Goal: Browse casually: Explore the website without a specific task or goal

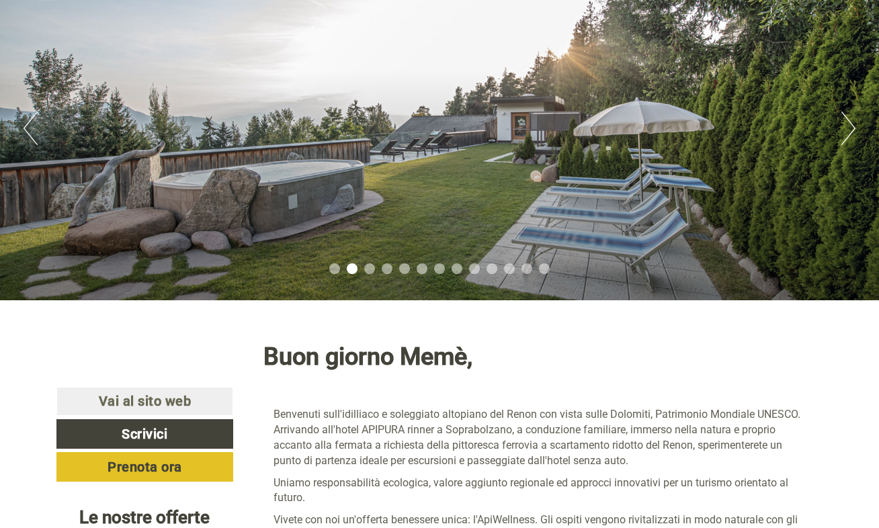
scroll to position [67, 0]
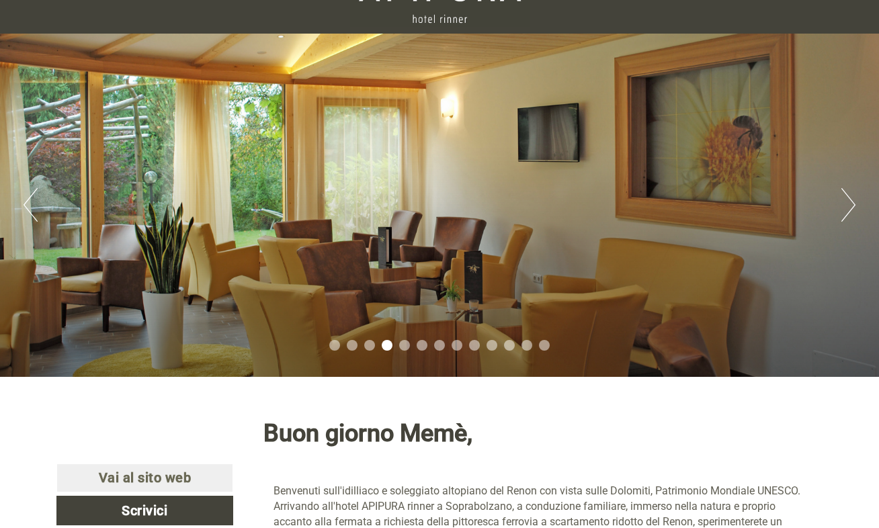
click at [852, 204] on button "Next" at bounding box center [848, 205] width 14 height 34
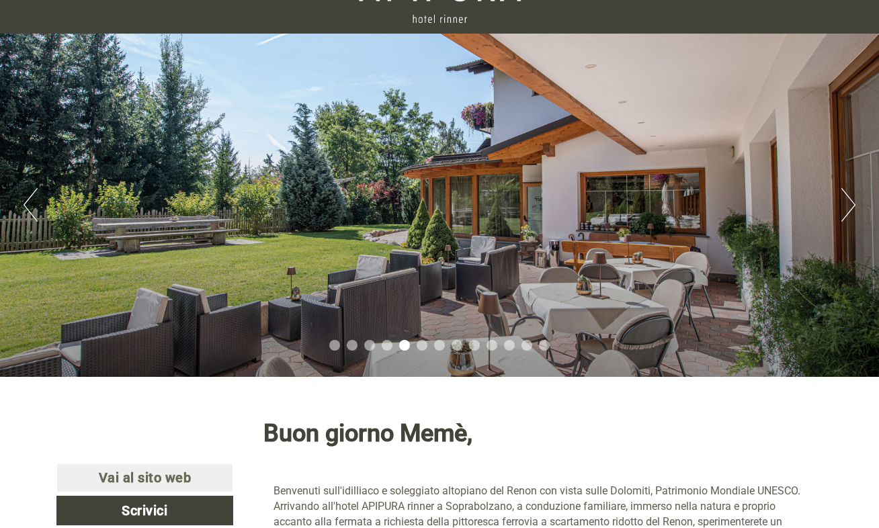
click at [851, 204] on button "Next" at bounding box center [848, 205] width 14 height 34
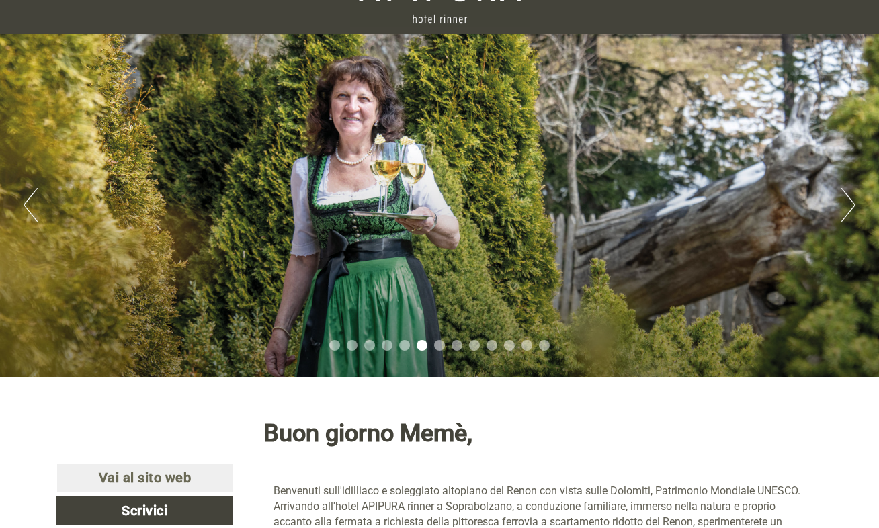
click at [851, 204] on button "Next" at bounding box center [848, 205] width 14 height 34
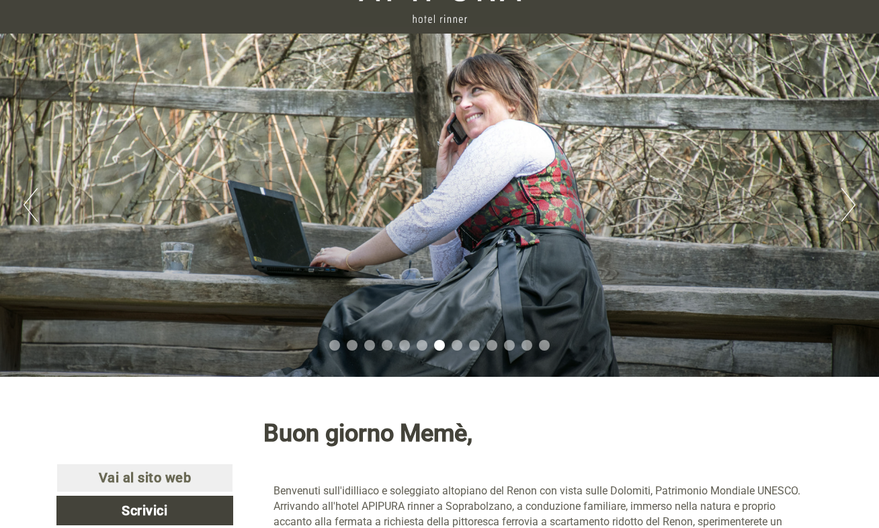
click at [868, 185] on div "Previous Next 1 2 3 4 5 6 7 8 9 10 11 12 13" at bounding box center [439, 205] width 879 height 343
click at [24, 202] on button "Previous" at bounding box center [31, 205] width 14 height 34
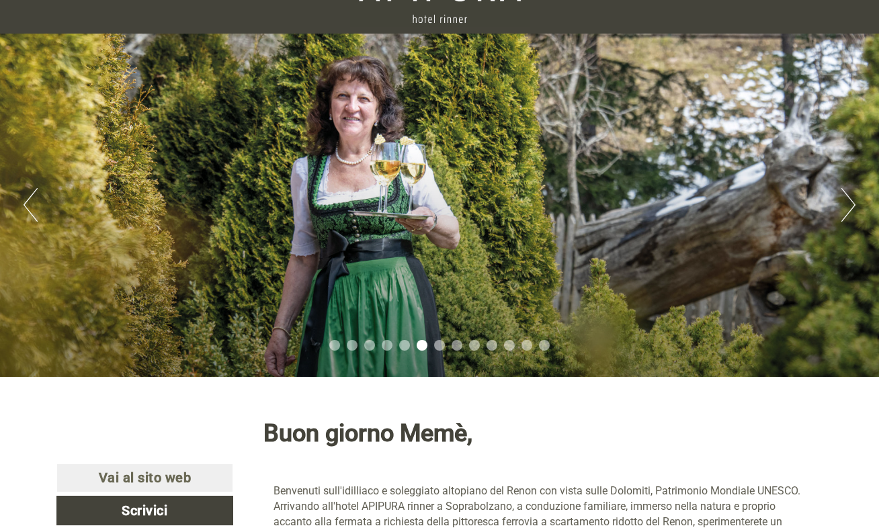
click at [24, 202] on button "Previous" at bounding box center [31, 205] width 14 height 34
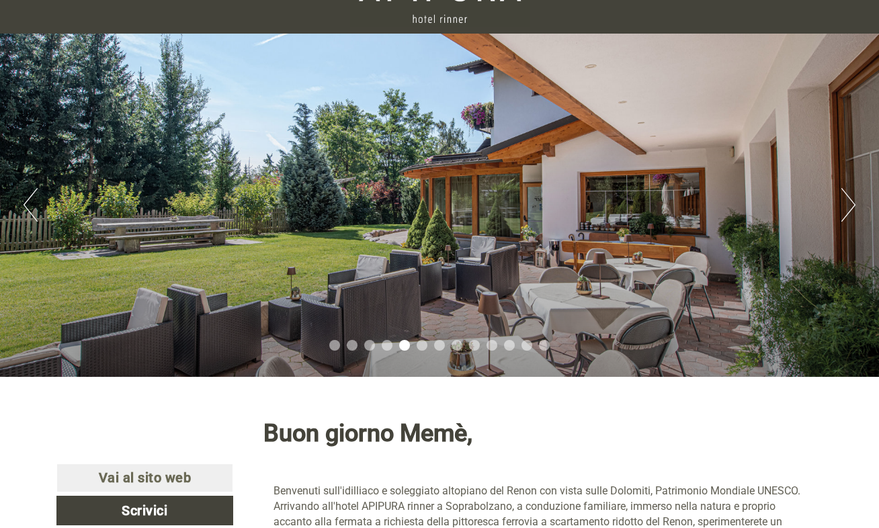
click at [24, 202] on button "Previous" at bounding box center [31, 205] width 14 height 34
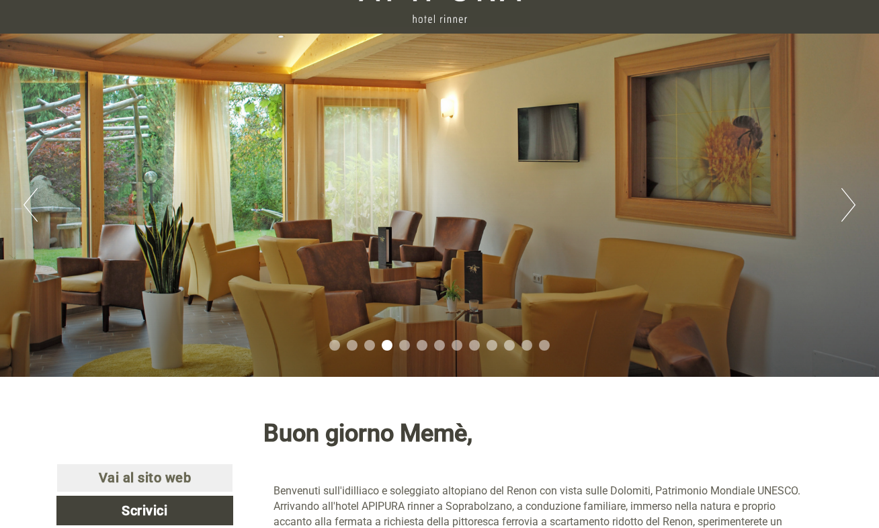
click at [24, 202] on button "Previous" at bounding box center [31, 205] width 14 height 34
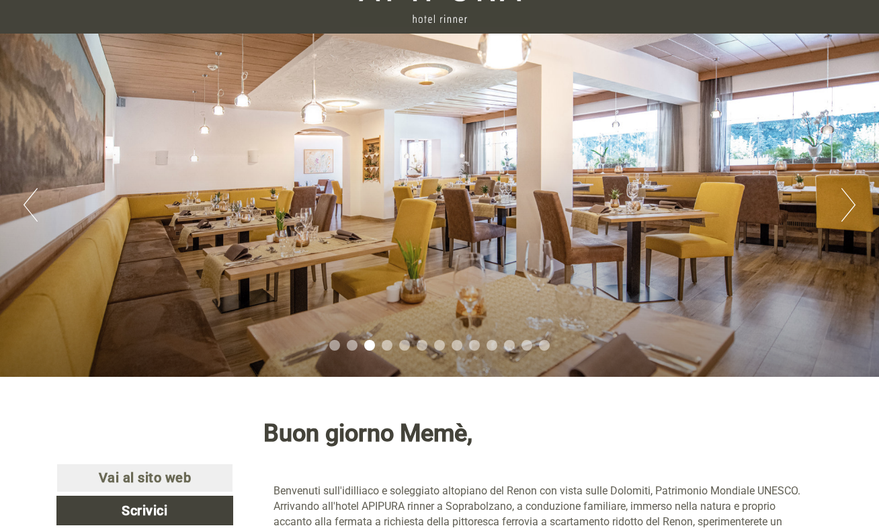
click at [24, 202] on button "Previous" at bounding box center [31, 205] width 14 height 34
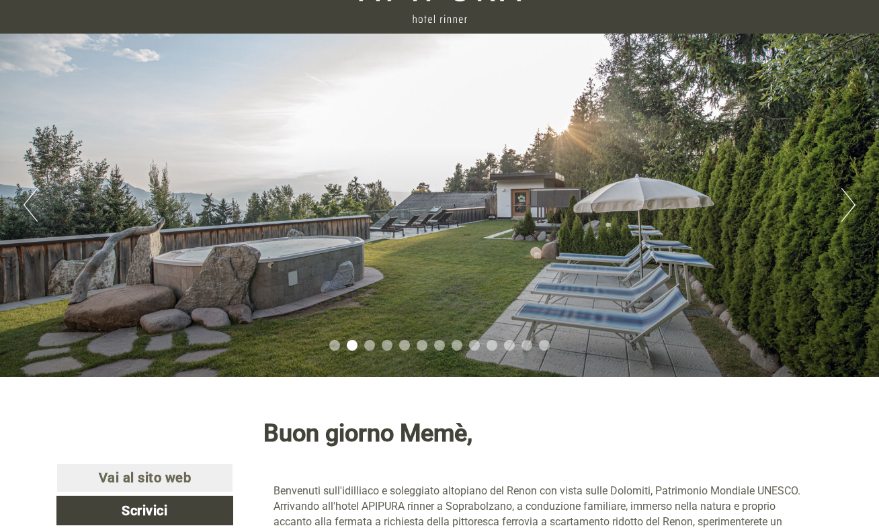
click at [24, 202] on button "Previous" at bounding box center [31, 205] width 14 height 34
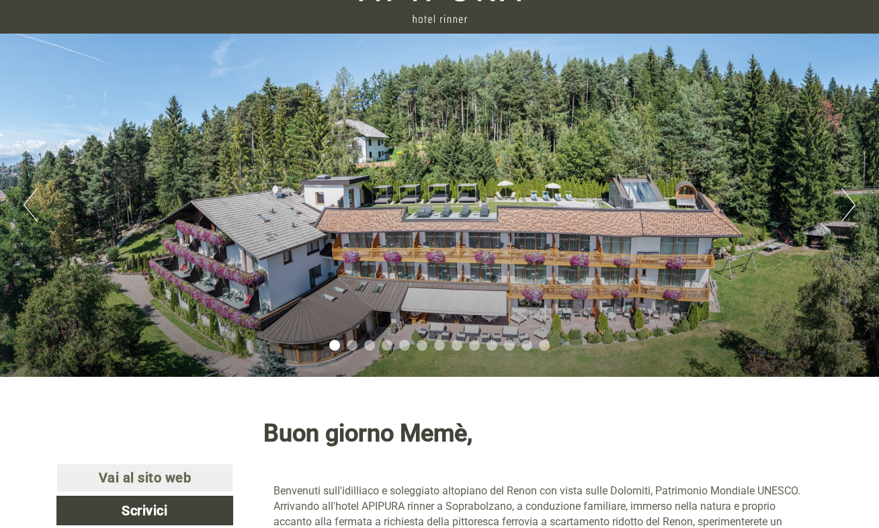
click at [24, 202] on button "Previous" at bounding box center [31, 205] width 14 height 34
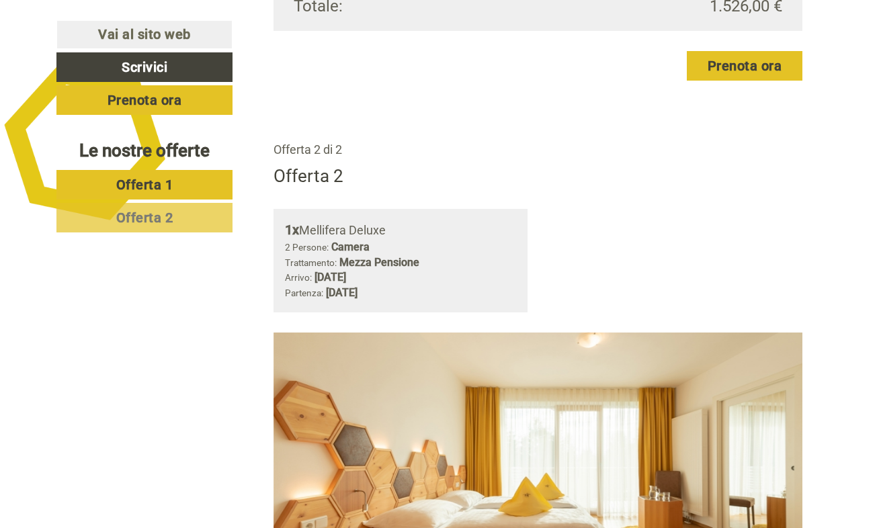
scroll to position [1613, 0]
